Goal: Contribute content

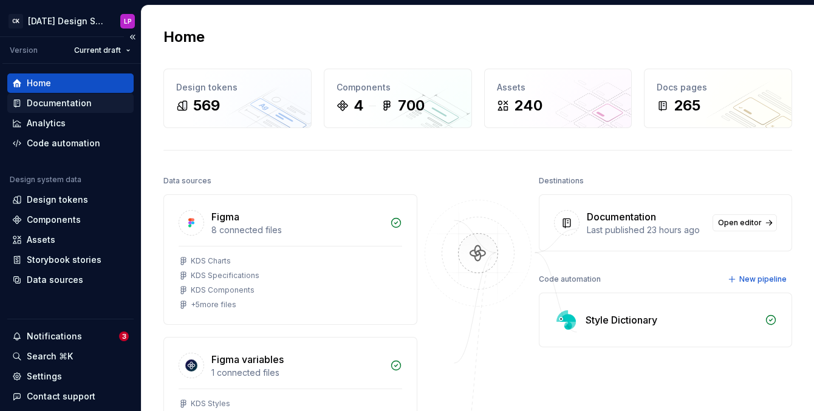
click at [67, 100] on div "Documentation" at bounding box center [59, 103] width 65 height 12
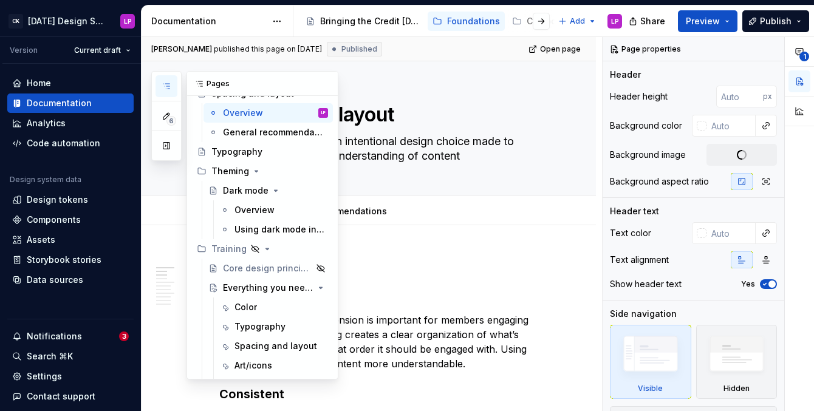
scroll to position [485, 0]
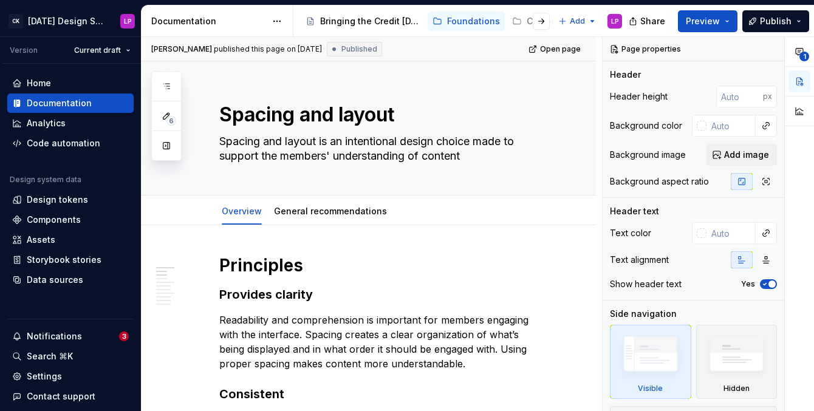
click at [523, 22] on div at bounding box center [532, 21] width 46 height 22
click at [513, 21] on div at bounding box center [532, 21] width 46 height 22
click at [534, 20] on button "button" at bounding box center [541, 21] width 17 height 17
click at [368, 24] on div "Components" at bounding box center [370, 21] width 54 height 12
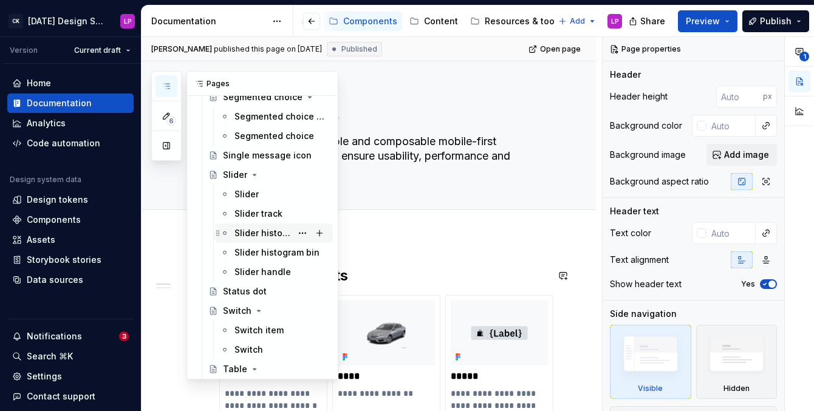
scroll to position [2201, 0]
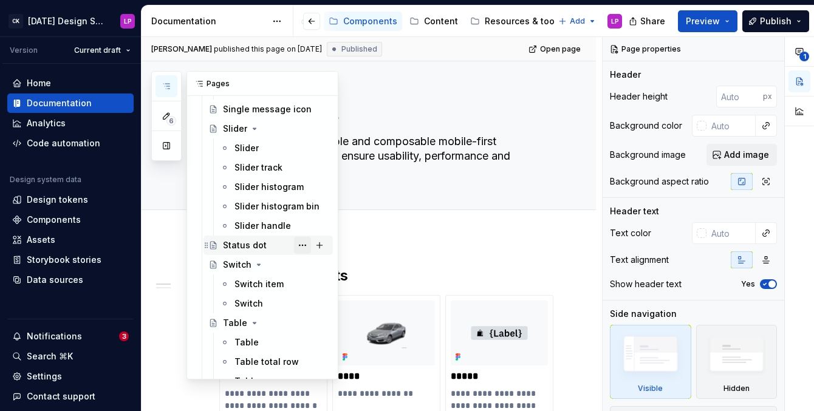
click at [306, 243] on button "Page tree" at bounding box center [302, 245] width 17 height 17
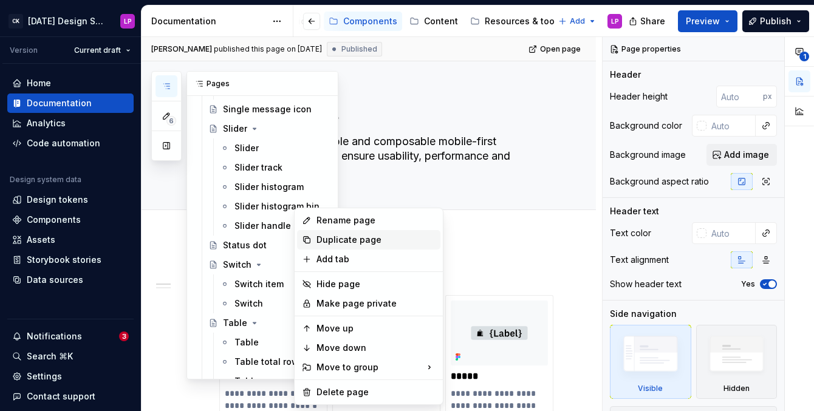
click at [362, 242] on div "Duplicate page" at bounding box center [376, 240] width 119 height 12
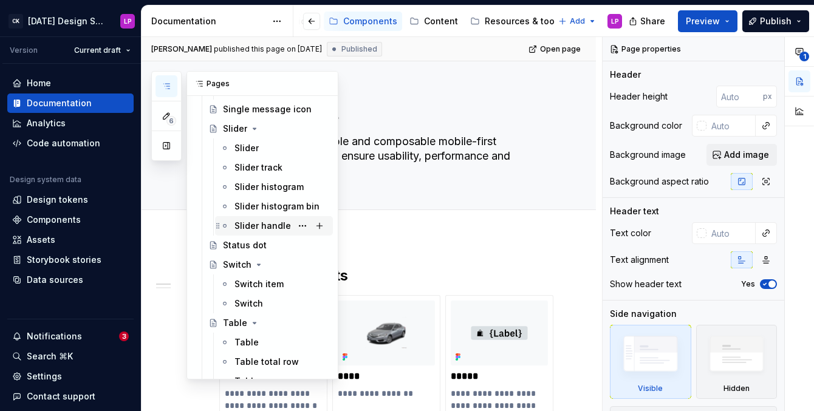
scroll to position [2222, 0]
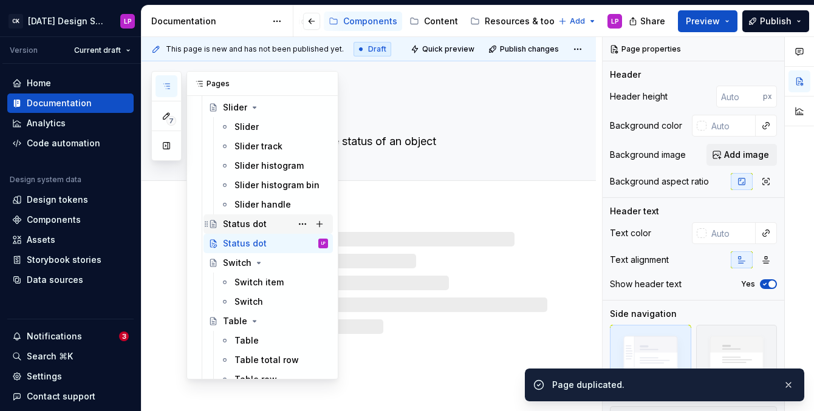
scroll to position [2242, 0]
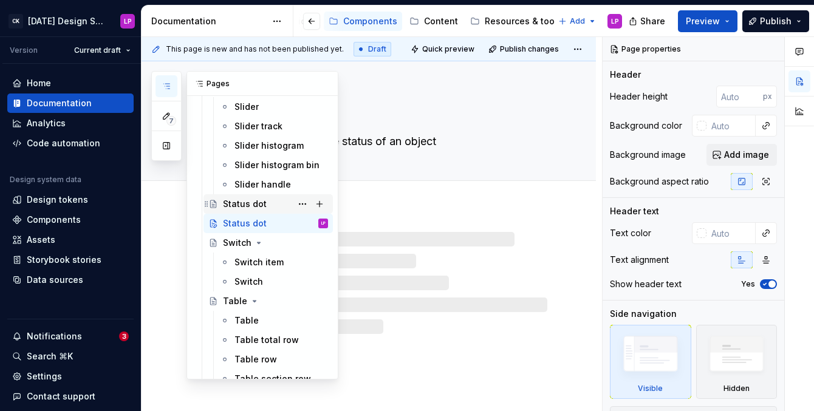
click at [261, 207] on div "Status dot" at bounding box center [245, 204] width 44 height 12
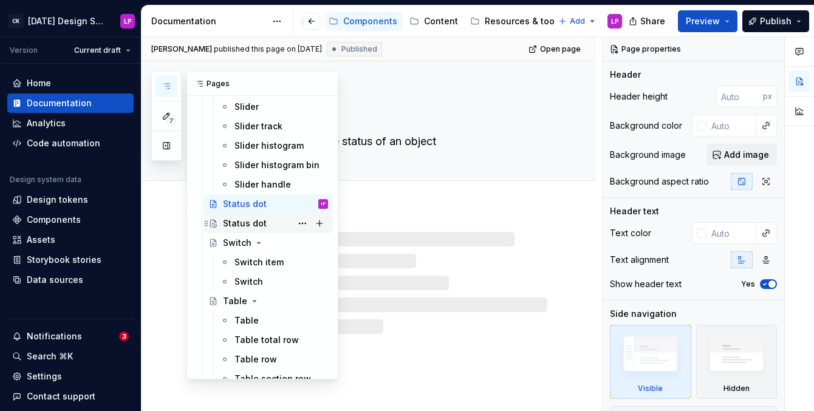
click at [253, 225] on div "Status dot" at bounding box center [245, 224] width 44 height 12
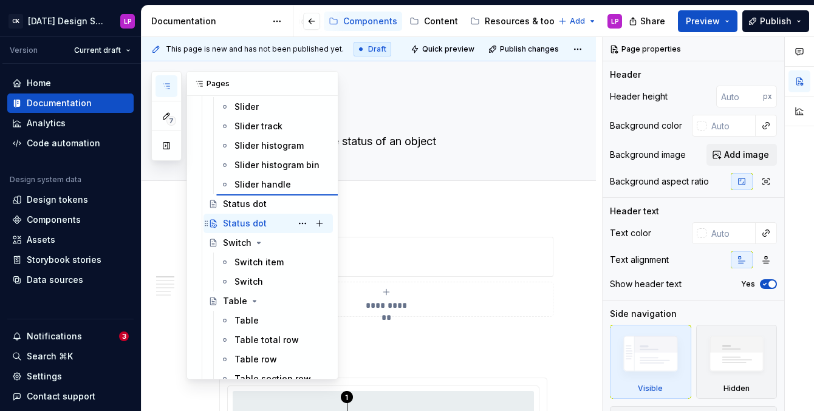
type textarea "*"
type textarea "Slider"
type textarea "Allows members to select a specific value or range of values"
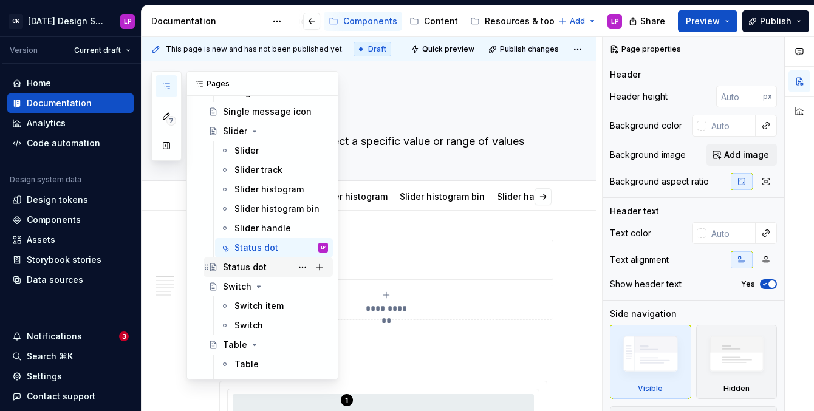
scroll to position [2194, 0]
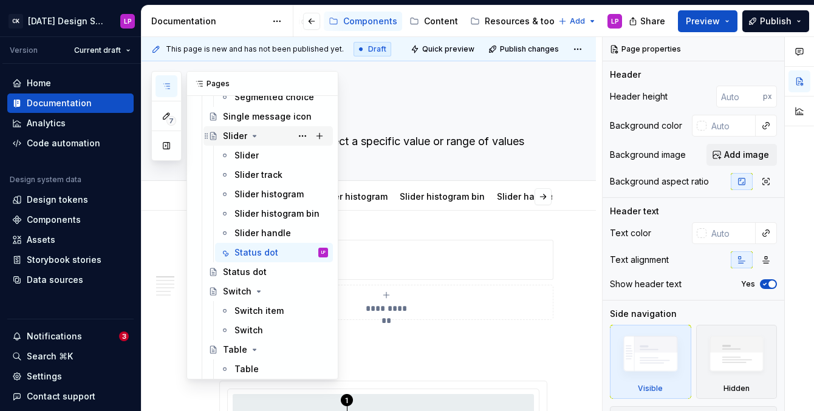
click at [250, 134] on icon "Page tree" at bounding box center [255, 136] width 10 height 10
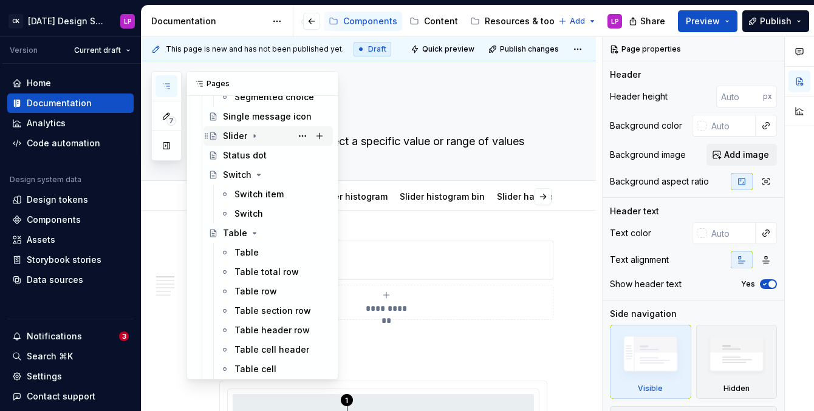
click at [250, 136] on icon "Page tree" at bounding box center [255, 136] width 10 height 10
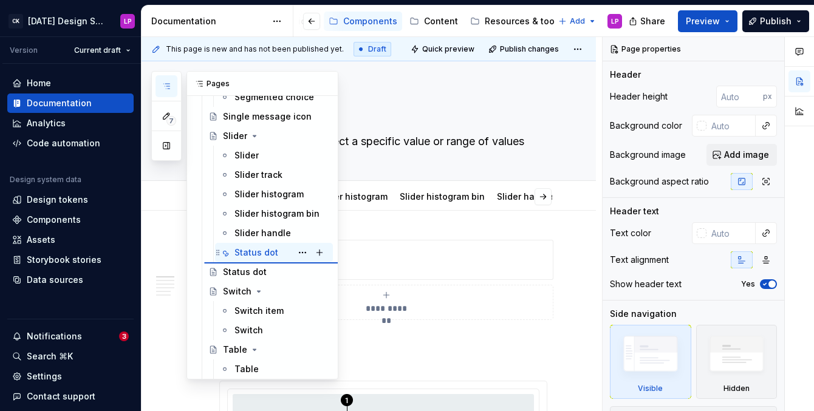
type textarea "*"
type textarea "Status dot"
type textarea "Informs members of the status of an object"
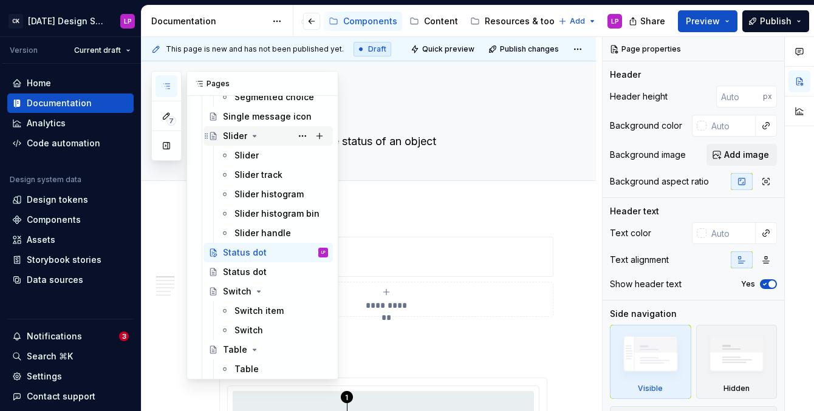
click at [253, 135] on icon "Page tree" at bounding box center [255, 136] width 10 height 10
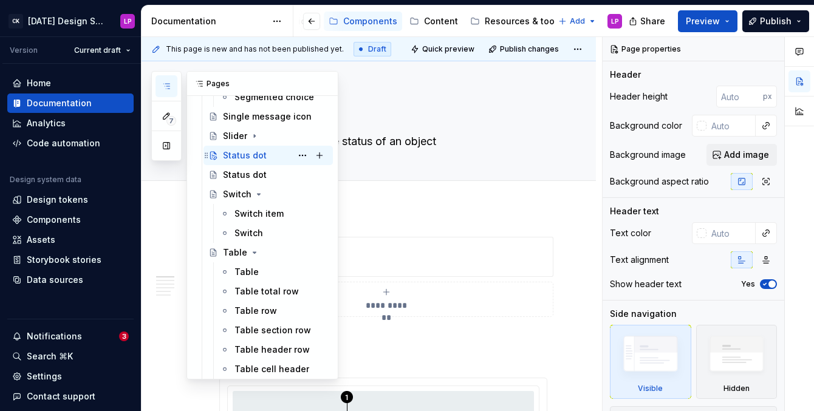
click at [246, 156] on div "Status dot" at bounding box center [245, 155] width 44 height 12
click at [397, 136] on textarea "Informs members of the status of an object" at bounding box center [381, 141] width 328 height 19
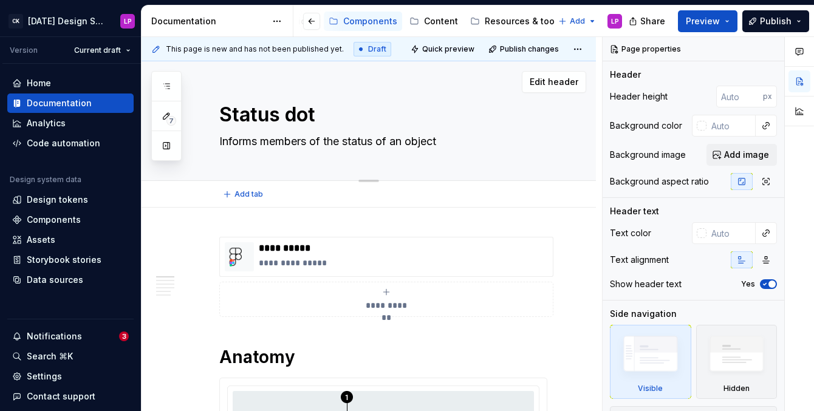
click at [264, 114] on textarea "Status dot" at bounding box center [381, 114] width 328 height 29
type textarea "*"
type textarea "S"
type textarea "*"
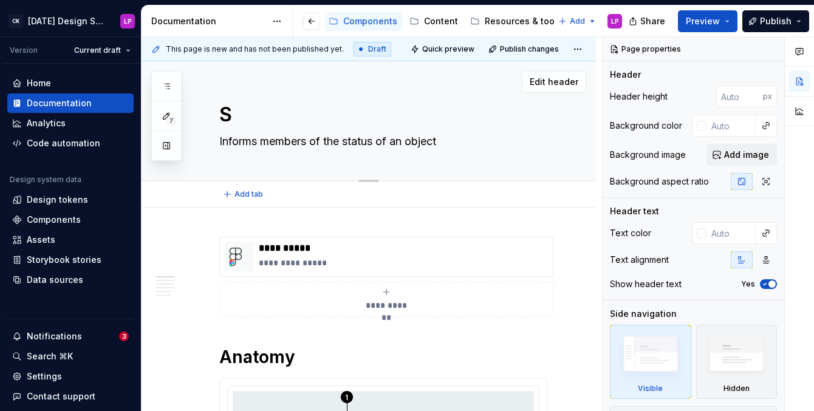
type textarea "So"
type textarea "*"
type textarea "Sor"
type textarea "*"
type textarea "Sort"
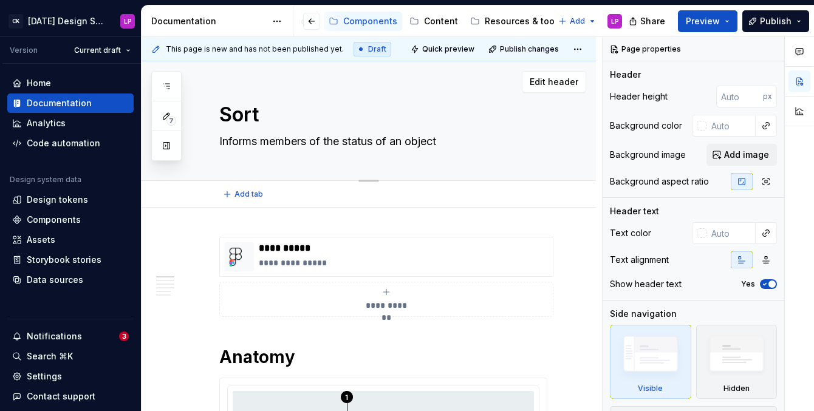
type textarea "*"
type textarea "Sort b"
type textarea "*"
type textarea "Sort by"
type textarea "*"
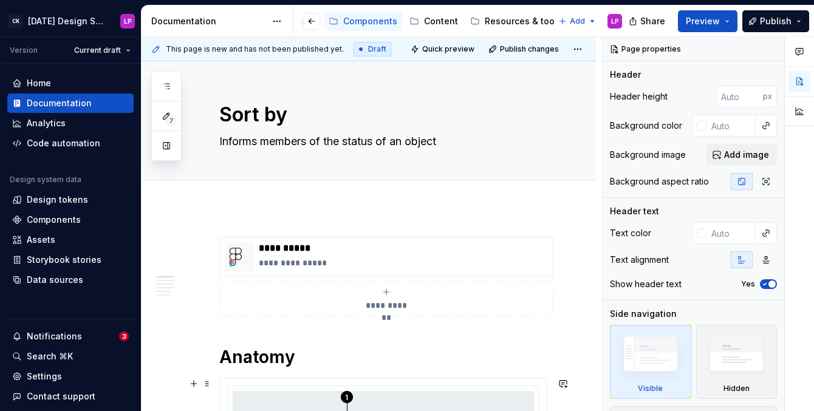
type textarea "Sort by"
click at [279, 141] on textarea "Informs members of the status of an object" at bounding box center [381, 141] width 328 height 19
paste textarea "Allows members to organize content according to predefined categories"
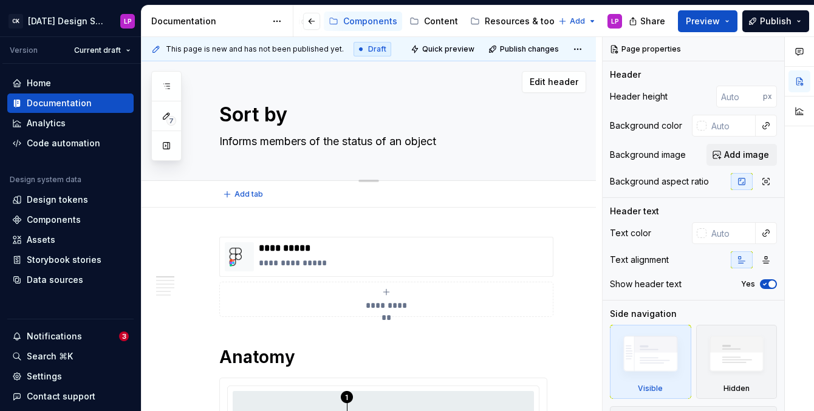
type textarea "*"
type textarea "Allows members to organize content according to predefined categories"
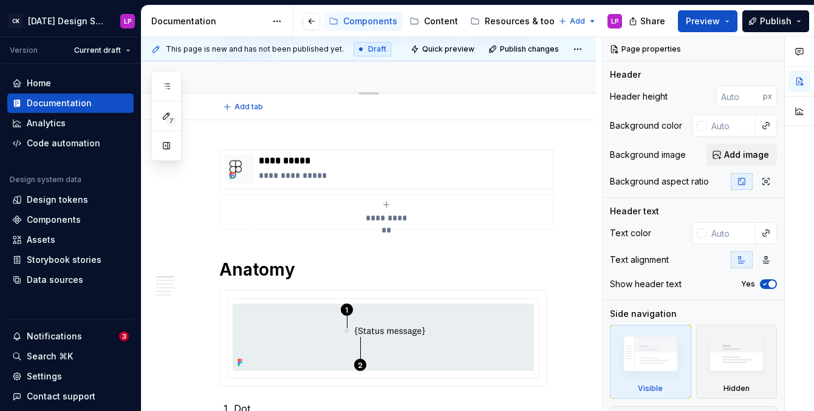
type textarea "*"
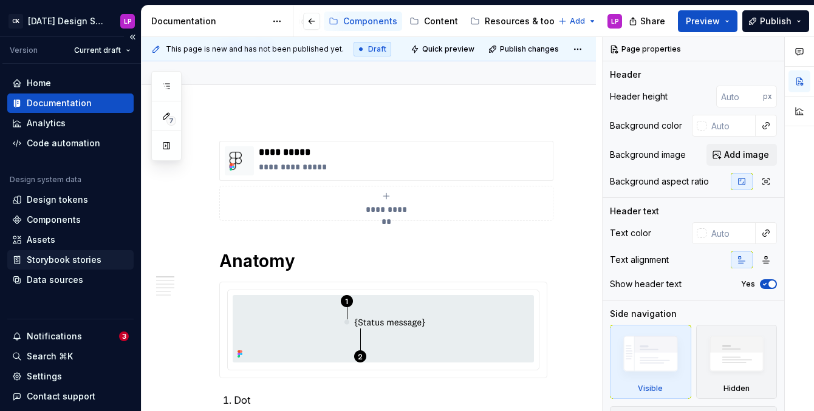
type textarea "Allows members to organize content according to predefined categories"
click at [325, 165] on p "**********" at bounding box center [403, 167] width 289 height 12
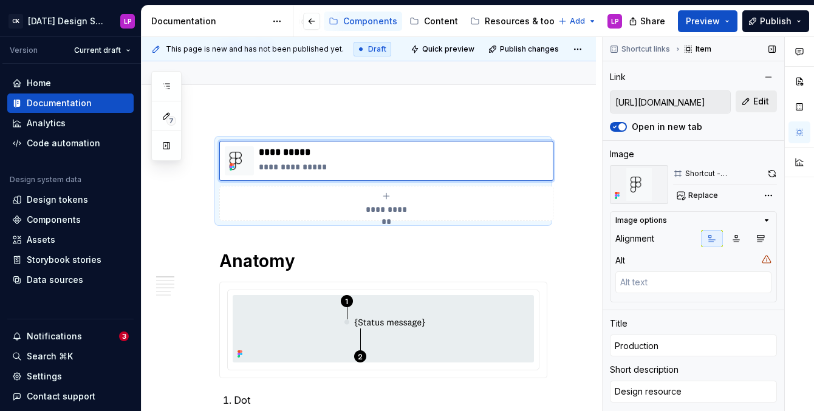
click at [771, 98] on button "Edit" at bounding box center [756, 102] width 41 height 22
type textarea "*"
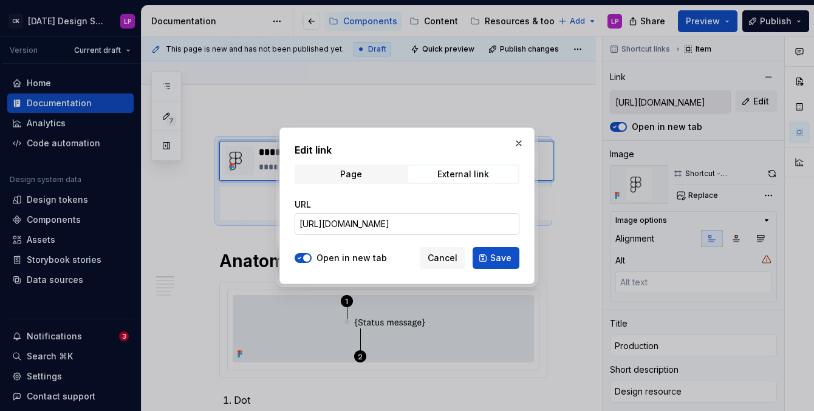
click at [401, 231] on input "[URL][DOMAIN_NAME]" at bounding box center [407, 224] width 225 height 22
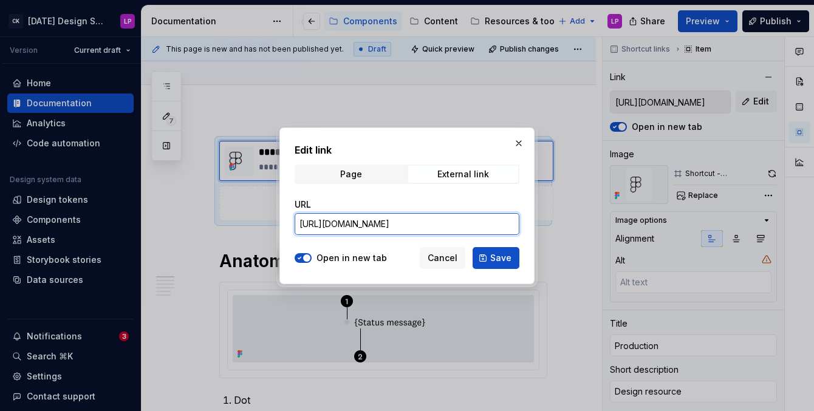
click at [401, 231] on input "[URL][DOMAIN_NAME]" at bounding box center [407, 224] width 225 height 22
paste input "design/EWXCs8ekahMtPGmROH5FOF/KDS-Components?m=auto&node-id=22452-33&t=ikI8SBds…"
type input "[URL][DOMAIN_NAME]"
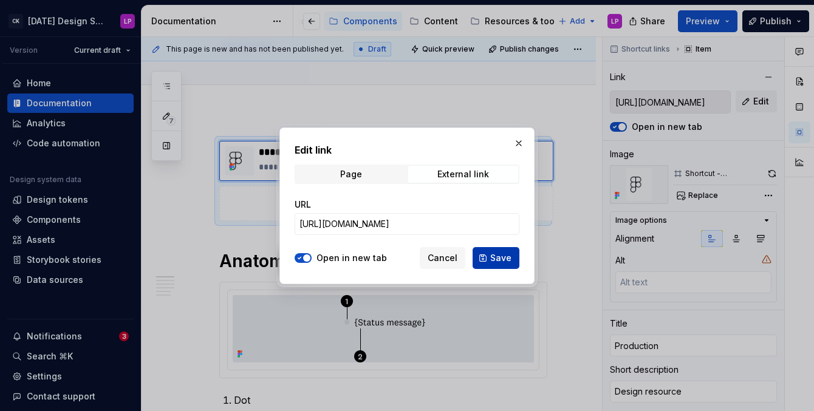
scroll to position [0, 0]
click at [496, 258] on span "Save" at bounding box center [500, 258] width 21 height 12
type textarea "*"
type input "[URL][DOMAIN_NAME]"
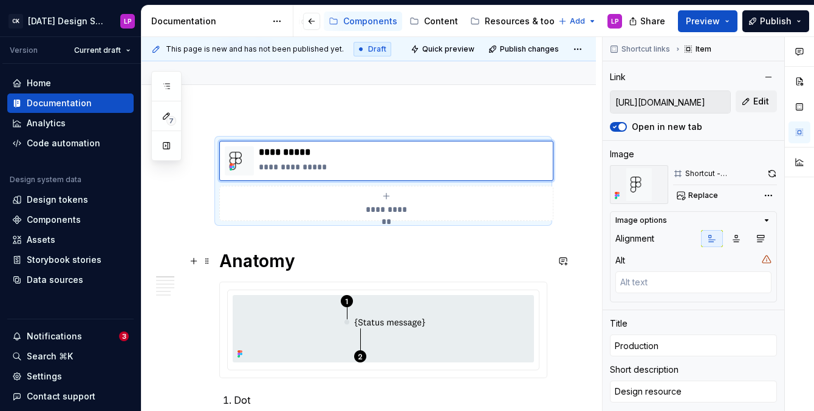
type textarea "*"
click at [303, 261] on h1 "Anatomy" at bounding box center [383, 261] width 328 height 22
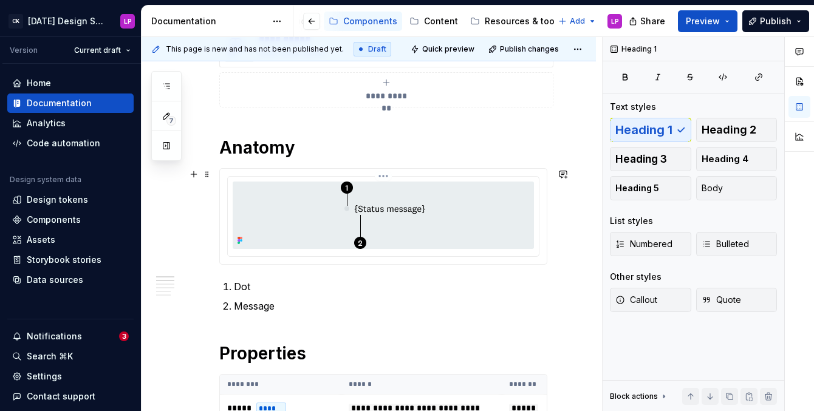
scroll to position [236, 0]
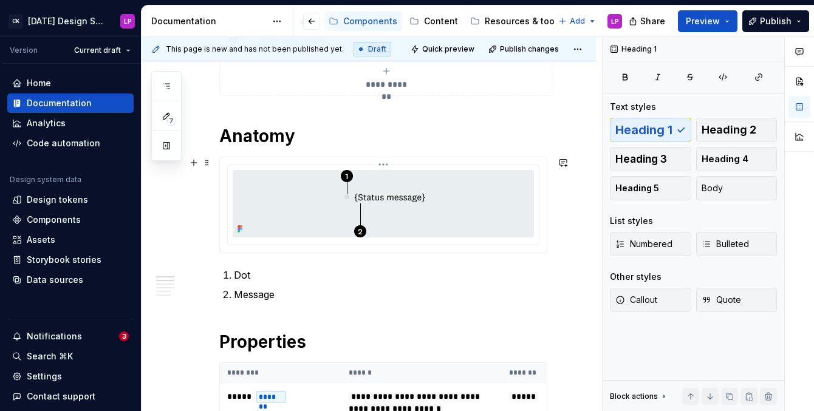
drag, startPoint x: 377, startPoint y: 239, endPoint x: 378, endPoint y: 228, distance: 11.0
click at [377, 238] on div at bounding box center [383, 205] width 311 height 80
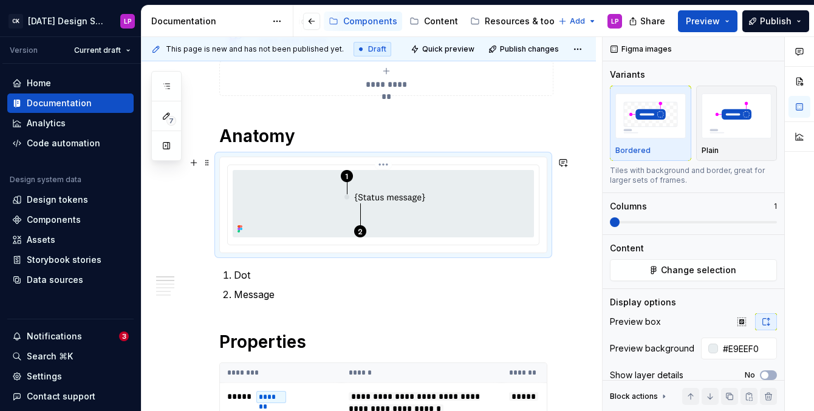
click at [382, 219] on img at bounding box center [383, 203] width 85 height 67
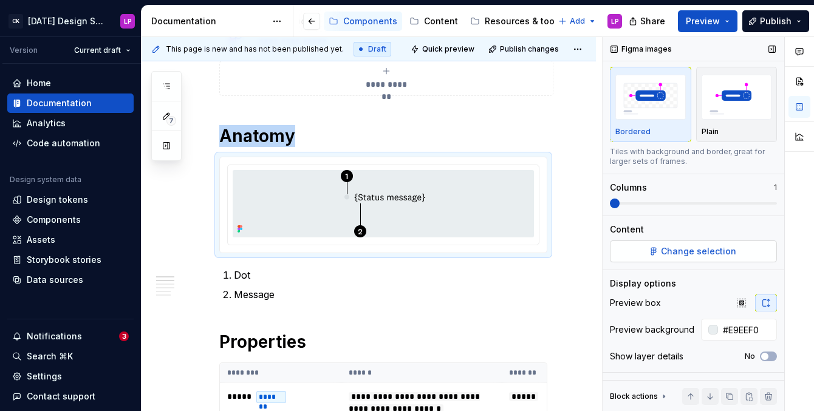
click at [670, 248] on span "Change selection" at bounding box center [698, 251] width 75 height 12
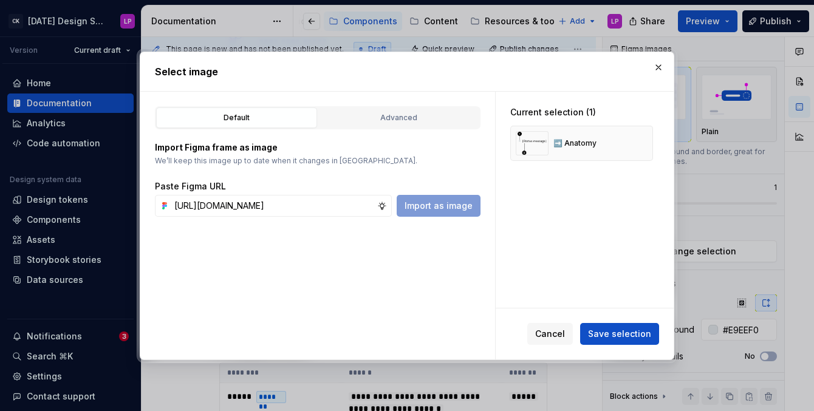
scroll to position [0, 352]
type input "[URL][DOMAIN_NAME]"
click at [436, 210] on span "Import as image" at bounding box center [439, 206] width 68 height 12
type textarea "*"
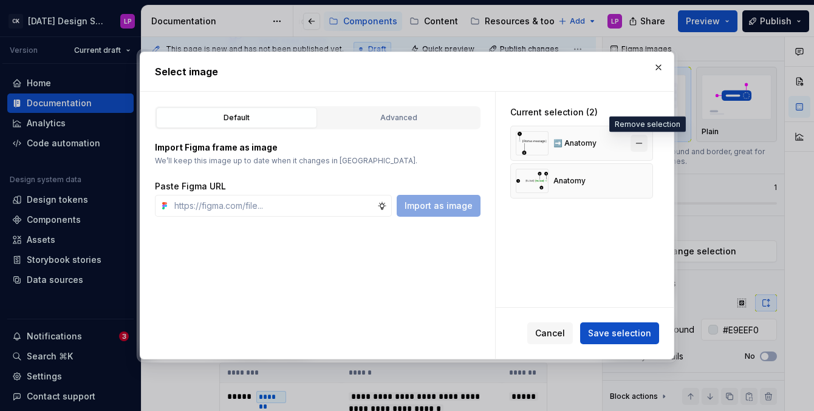
click at [645, 147] on button "button" at bounding box center [639, 143] width 17 height 17
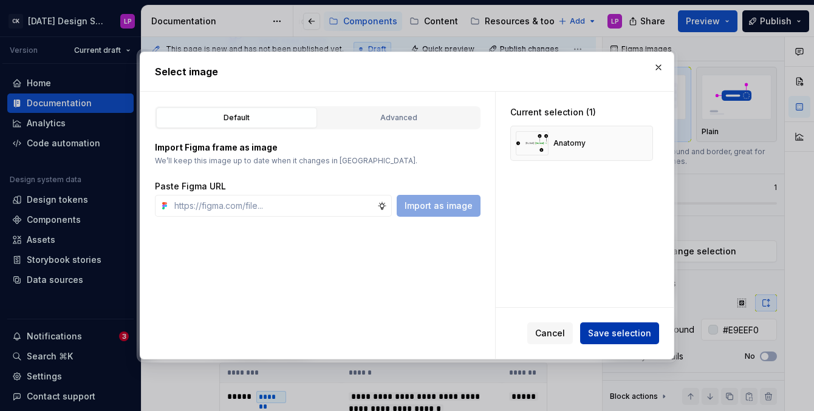
click at [601, 332] on span "Save selection" at bounding box center [619, 334] width 63 height 12
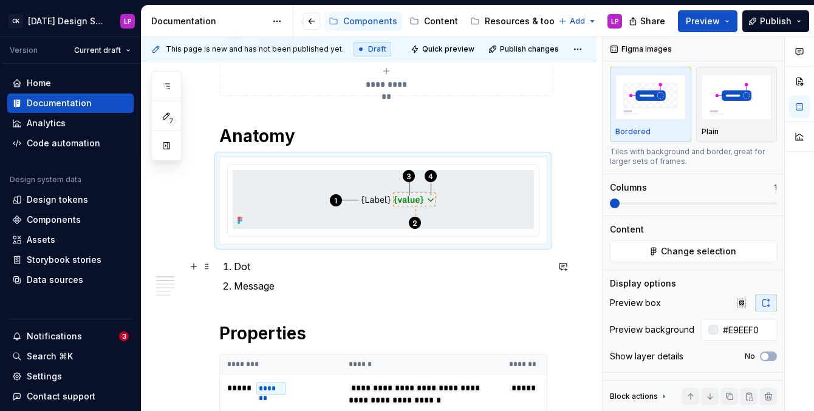
click at [234, 269] on li "Dot" at bounding box center [391, 266] width 314 height 15
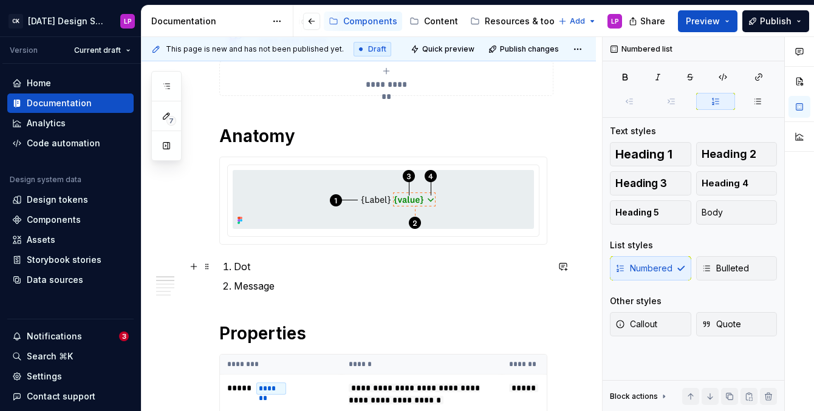
click at [247, 269] on p "Dot" at bounding box center [391, 266] width 314 height 15
click at [263, 283] on p "Message" at bounding box center [391, 286] width 314 height 15
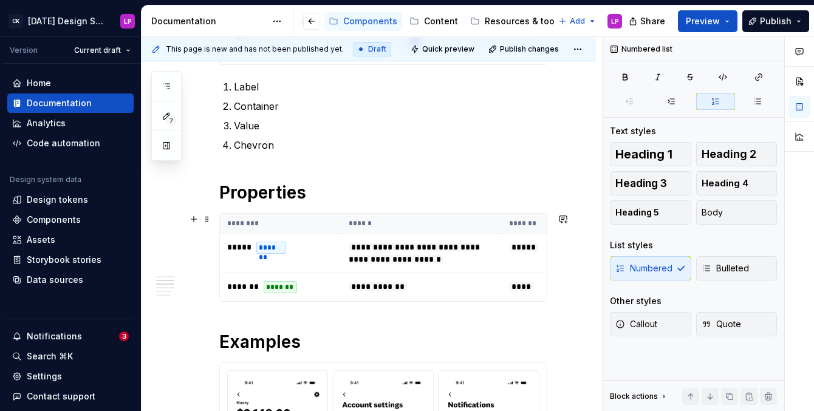
scroll to position [420, 0]
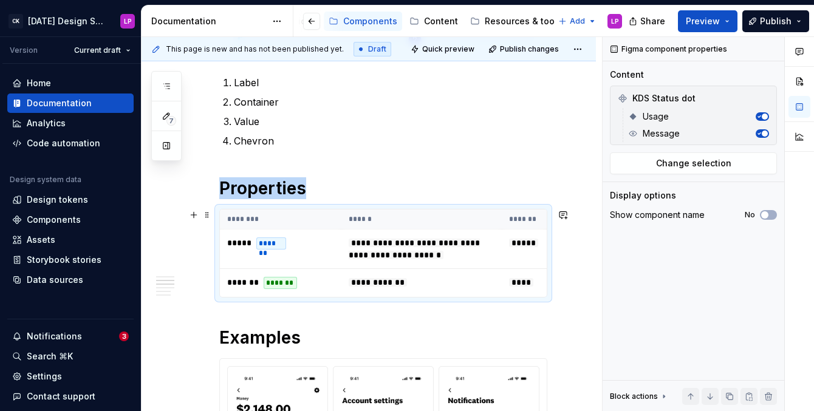
click at [449, 221] on th "******" at bounding box center [421, 220] width 160 height 20
click at [735, 159] on button "Change selection" at bounding box center [693, 164] width 167 height 22
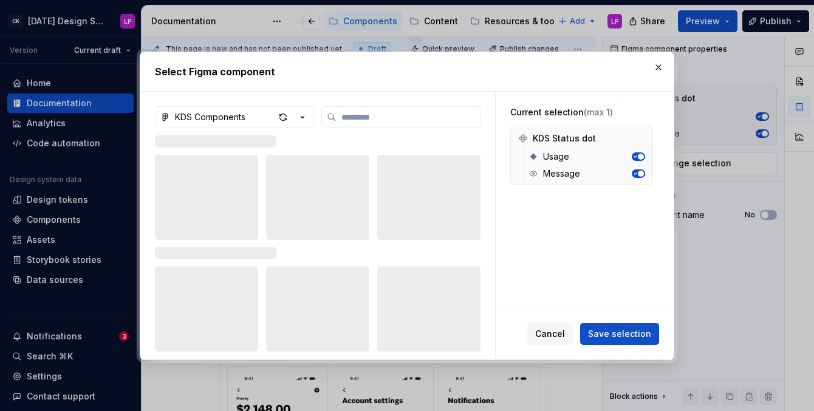
type textarea "*"
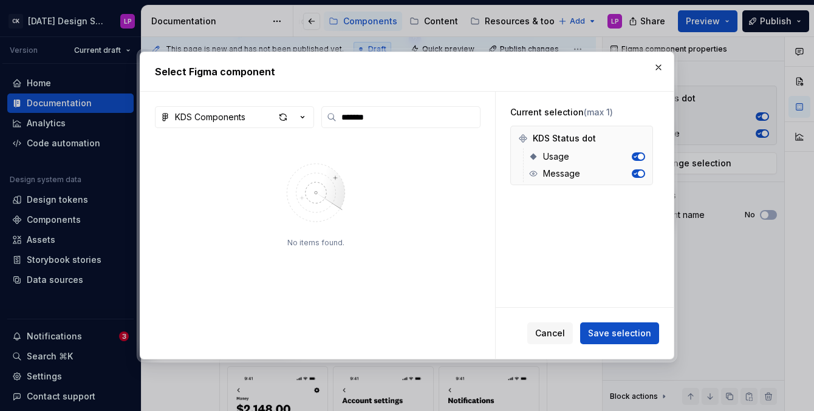
type input "*******"
click at [280, 117] on div "button" at bounding box center [283, 117] width 17 height 17
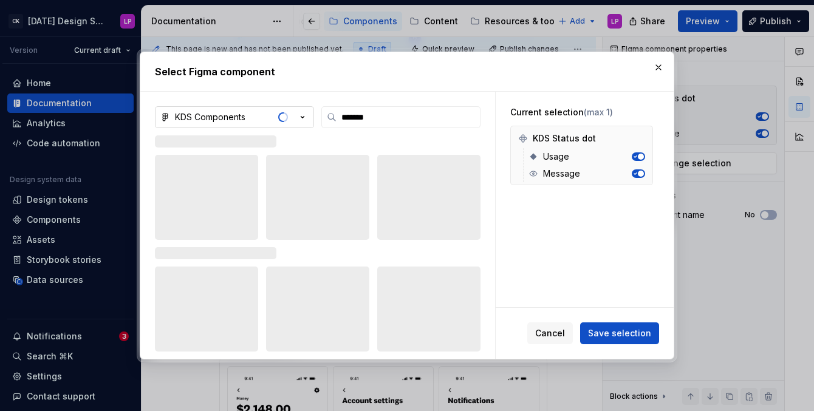
click at [355, 129] on div "KDS Components *******" at bounding box center [318, 232] width 326 height 253
click at [467, 122] on input "*******" at bounding box center [408, 117] width 143 height 12
click at [472, 118] on input "*******" at bounding box center [408, 117] width 143 height 12
type textarea "*"
click at [469, 118] on input "*******" at bounding box center [408, 117] width 143 height 12
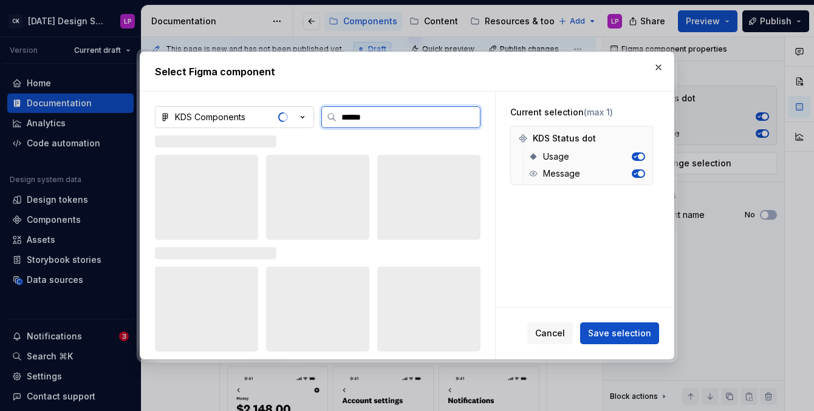
type input "*******"
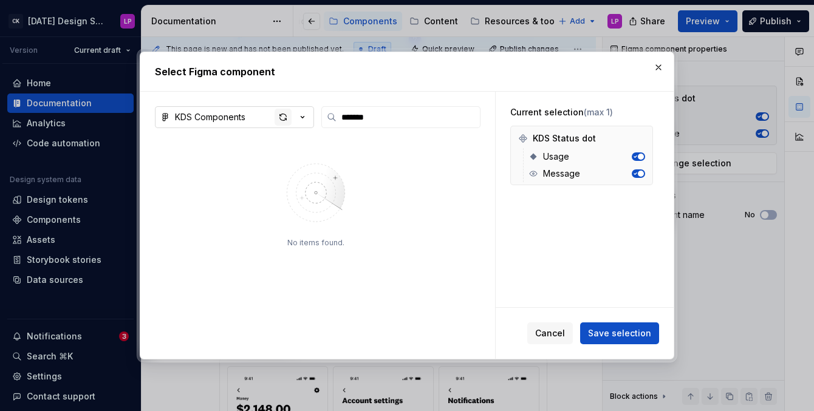
click at [280, 114] on div "button" at bounding box center [283, 117] width 17 height 17
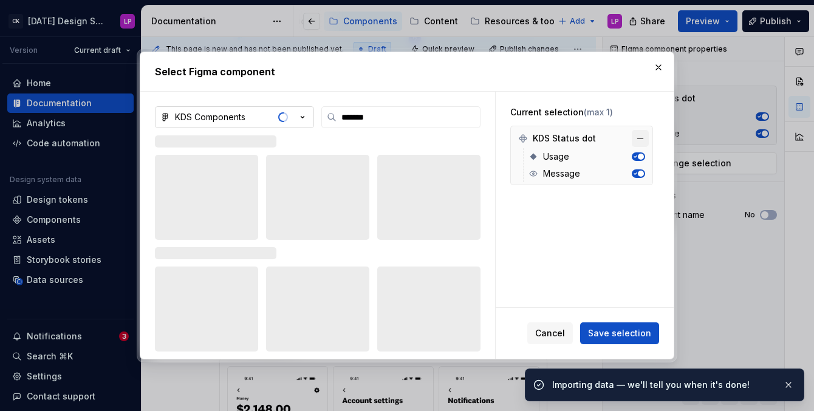
click at [644, 135] on button "button" at bounding box center [640, 138] width 17 height 17
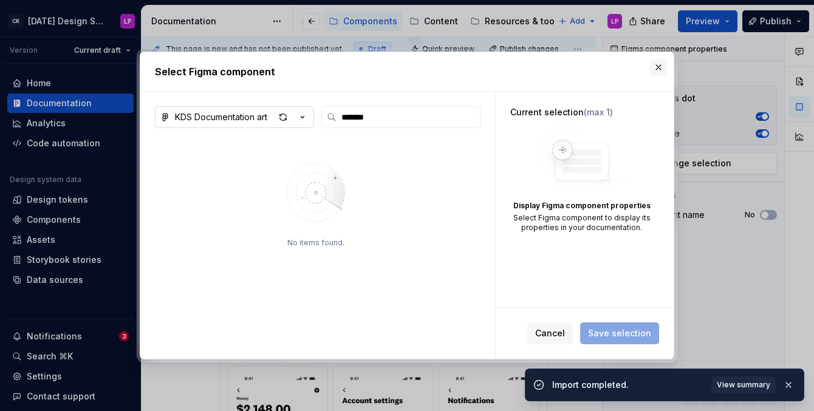
click at [662, 67] on button "button" at bounding box center [658, 67] width 17 height 17
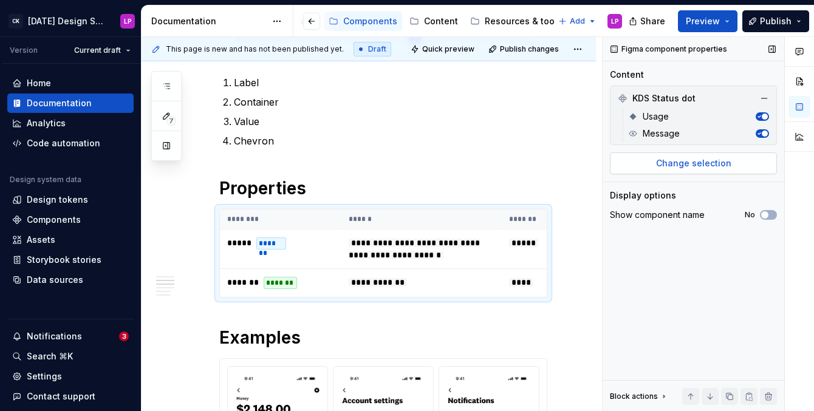
click at [708, 161] on span "Change selection" at bounding box center [693, 163] width 75 height 12
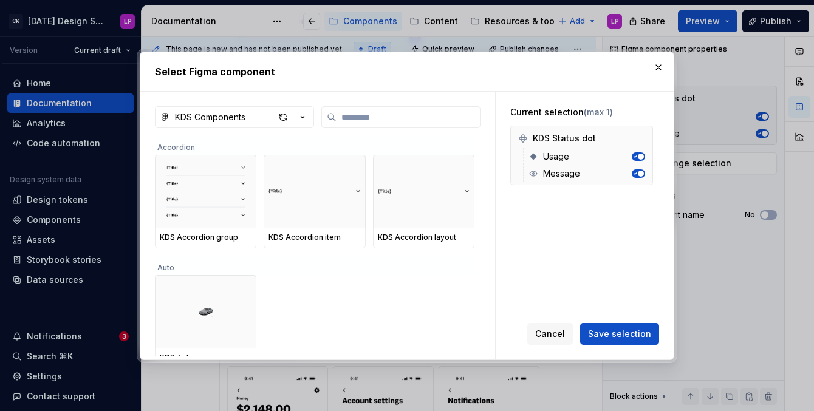
type textarea "*"
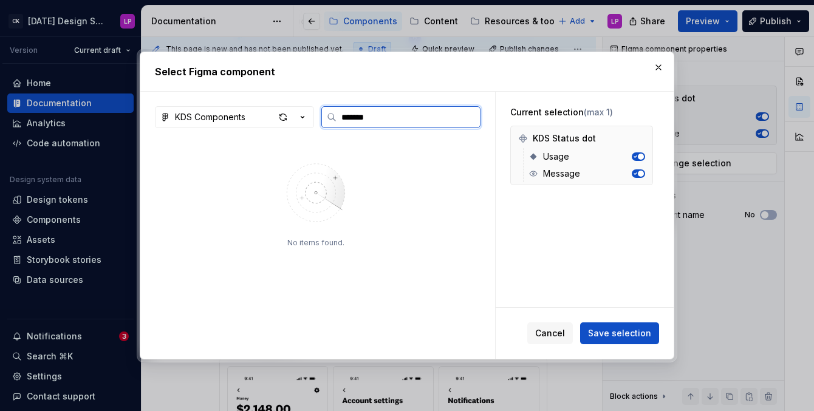
type input "*******"
click at [282, 112] on div "button" at bounding box center [283, 117] width 17 height 17
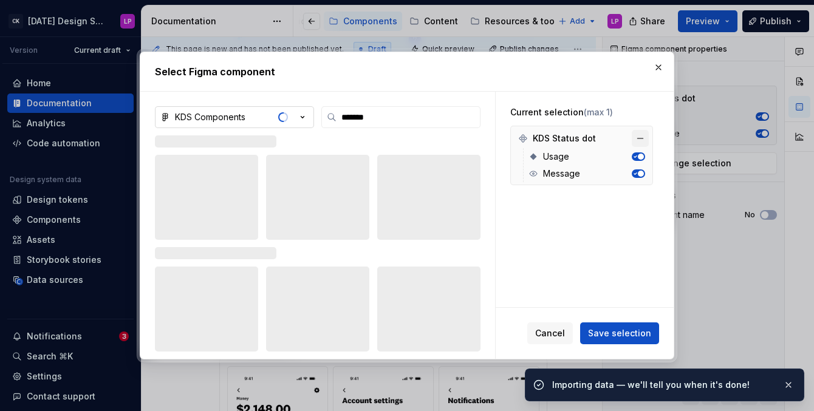
click at [643, 137] on button "button" at bounding box center [640, 138] width 17 height 17
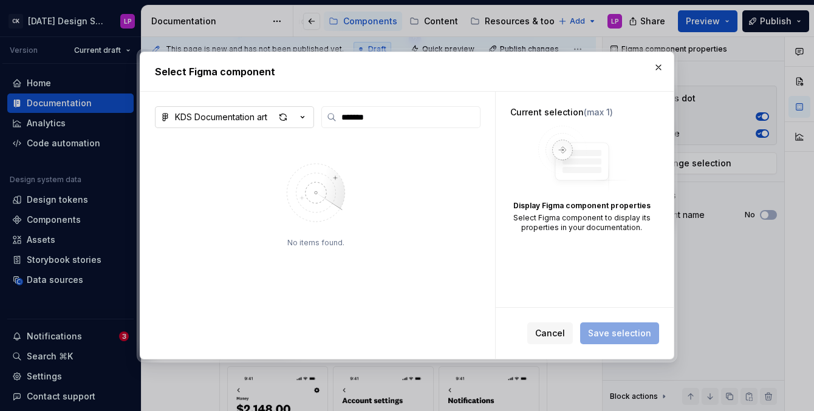
click at [592, 340] on div "Cancel Save selection" at bounding box center [593, 334] width 132 height 22
click at [541, 331] on span "Cancel" at bounding box center [550, 334] width 30 height 12
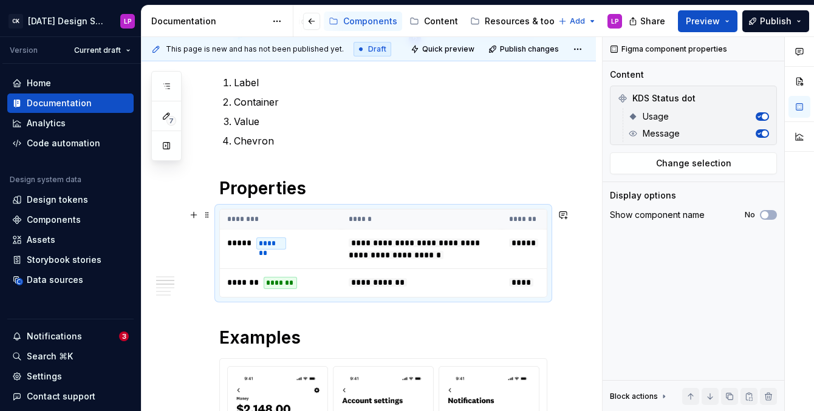
click at [478, 216] on th "******" at bounding box center [421, 220] width 160 height 20
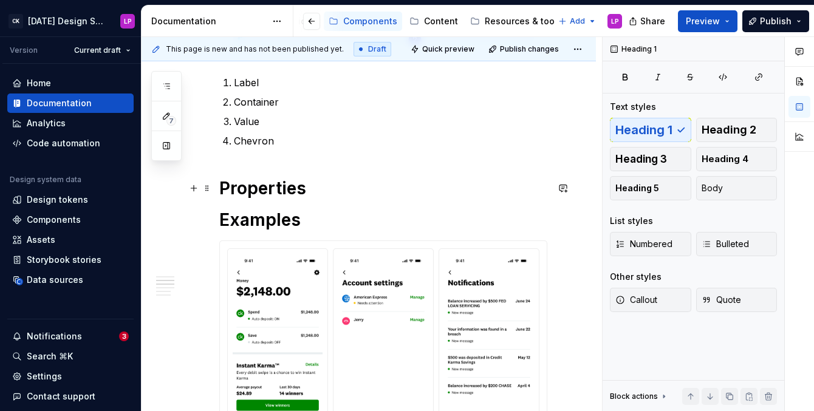
click at [396, 194] on h1 "Properties" at bounding box center [383, 188] width 328 height 22
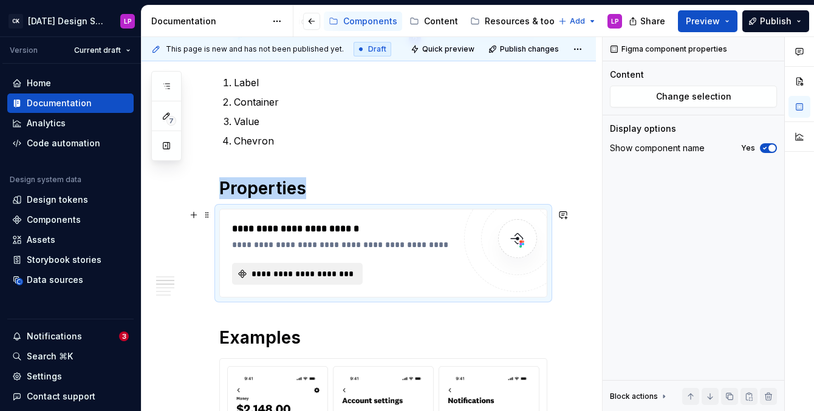
click at [301, 282] on button "**********" at bounding box center [297, 274] width 131 height 22
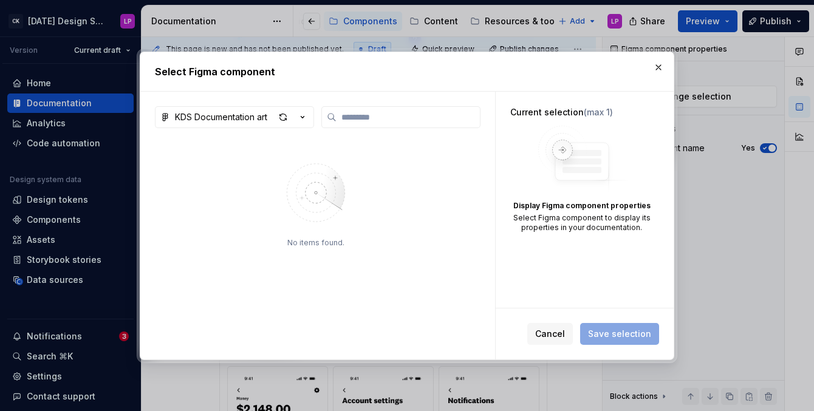
type textarea "*"
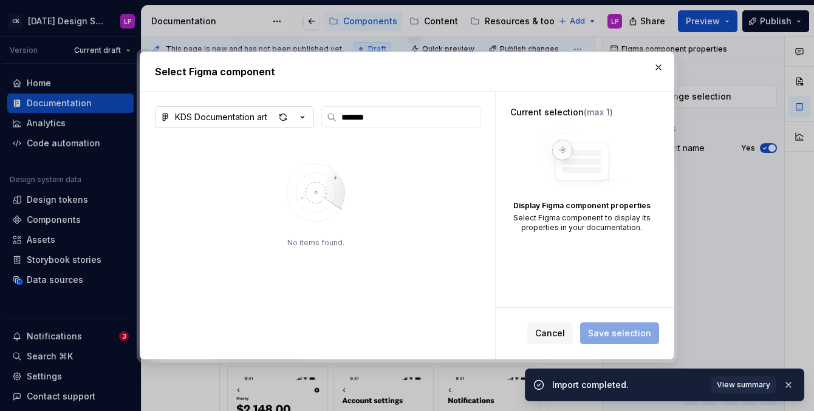
type input "*******"
click at [242, 114] on div "KDS Documentation art" at bounding box center [221, 117] width 92 height 12
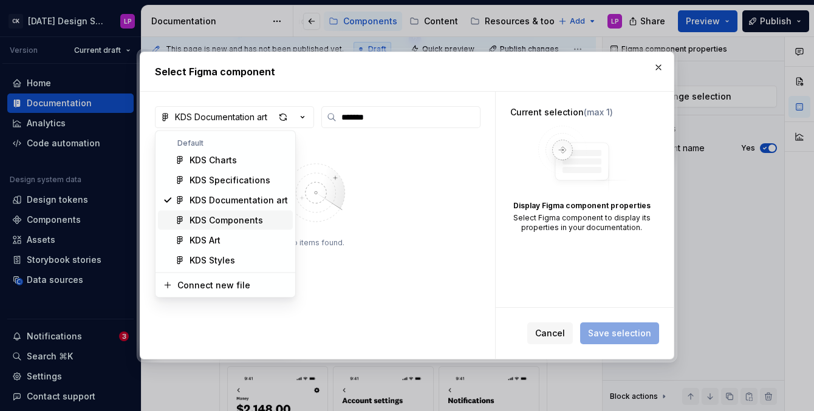
click at [233, 216] on div "KDS Components" at bounding box center [227, 221] width 74 height 12
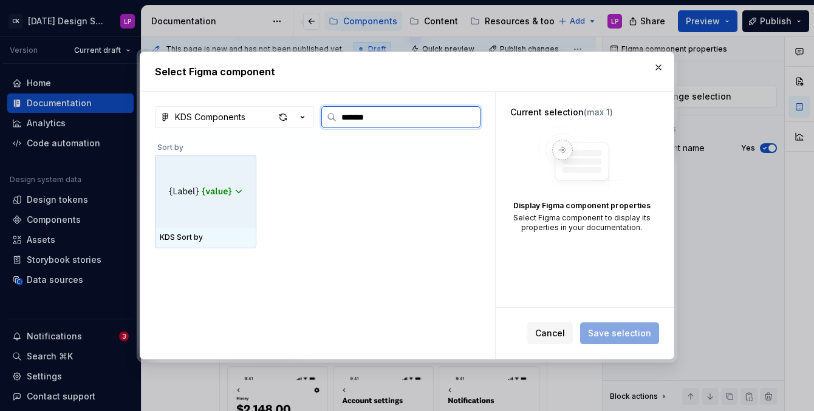
click at [222, 211] on div at bounding box center [205, 191] width 101 height 73
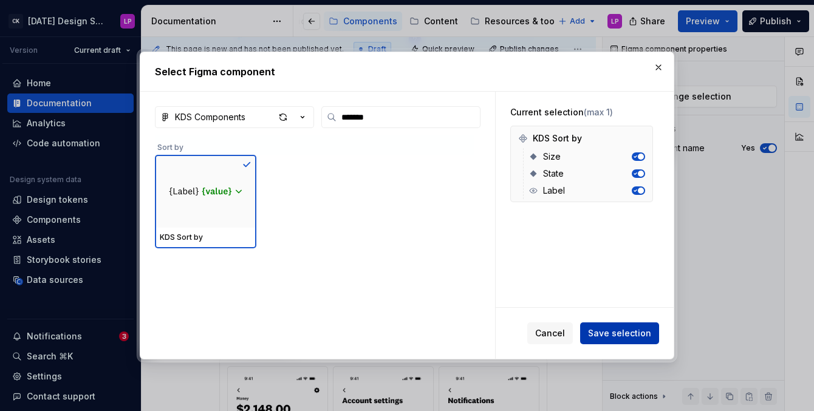
click at [618, 338] on span "Save selection" at bounding box center [619, 334] width 63 height 12
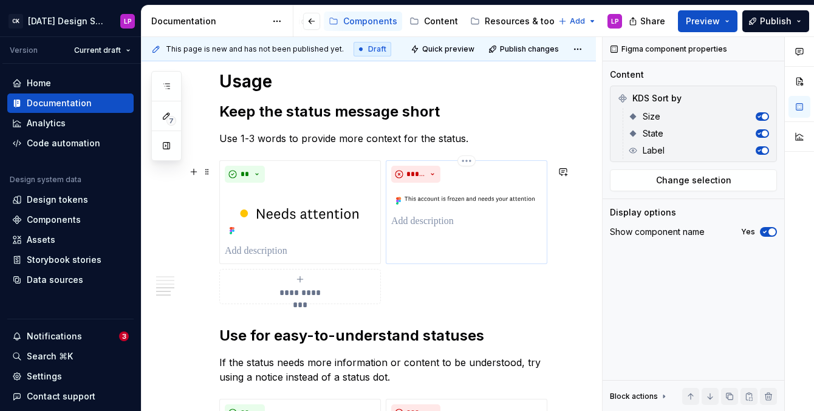
scroll to position [1026, 0]
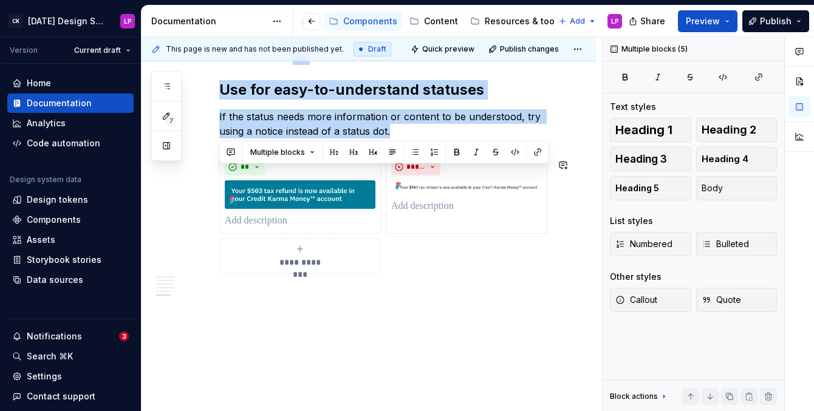
drag, startPoint x: 219, startPoint y: 110, endPoint x: 418, endPoint y: 365, distance: 323.4
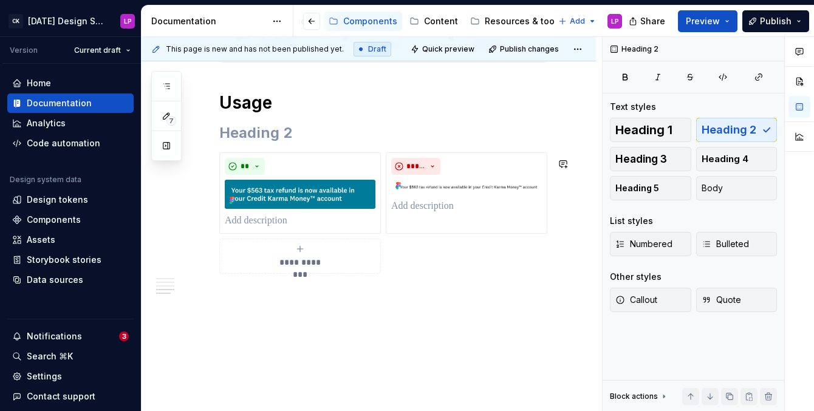
scroll to position [1001, 0]
click at [457, 191] on img at bounding box center [466, 187] width 151 height 15
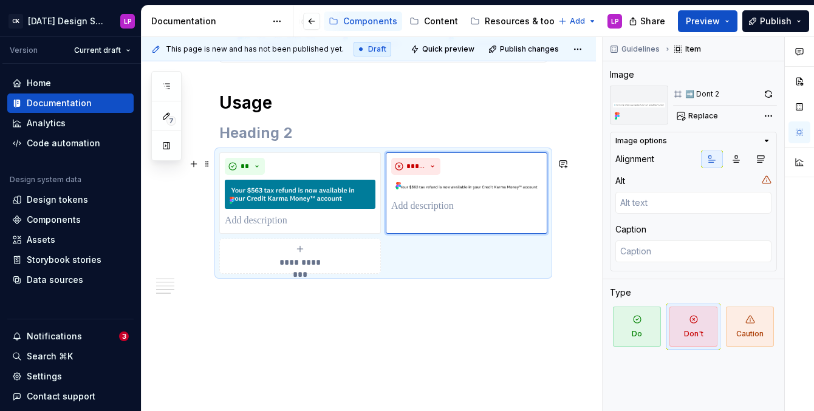
click at [436, 259] on div "**********" at bounding box center [383, 214] width 328 height 122
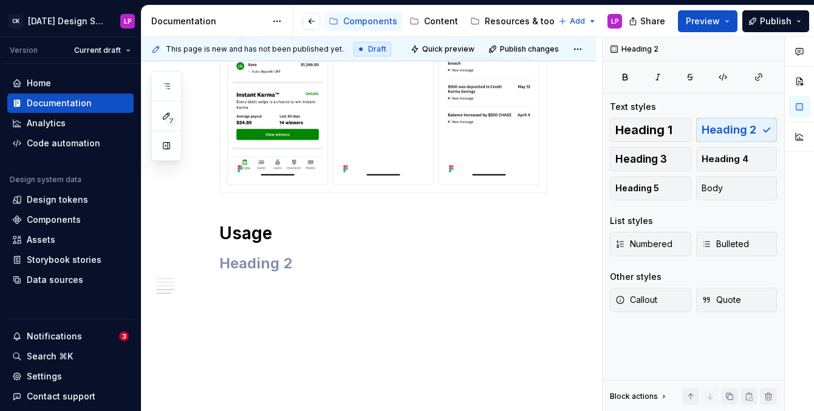
scroll to position [870, 0]
click at [650, 21] on span "Share" at bounding box center [652, 21] width 25 height 12
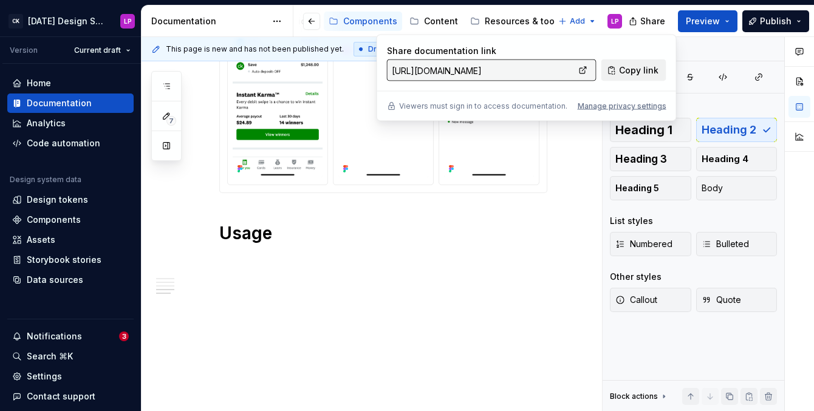
click at [624, 72] on span "Copy link" at bounding box center [638, 70] width 39 height 12
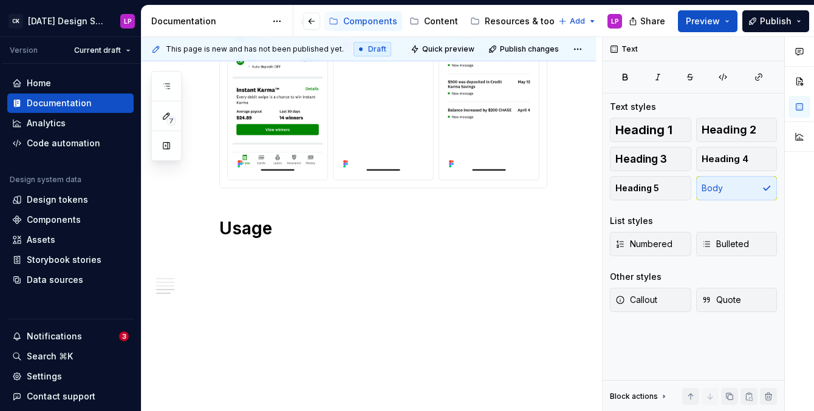
type textarea "*"
